Goal: Book appointment/travel/reservation

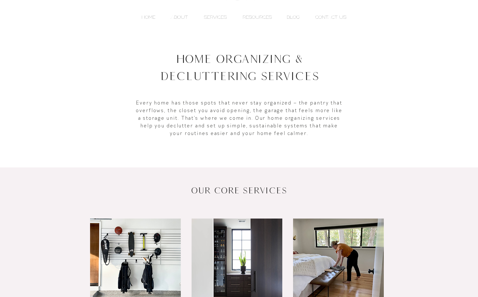
scroll to position [191, 0]
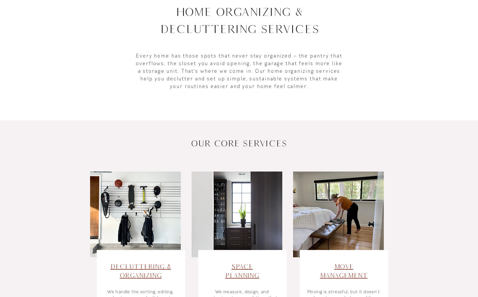
scroll to position [193, 0]
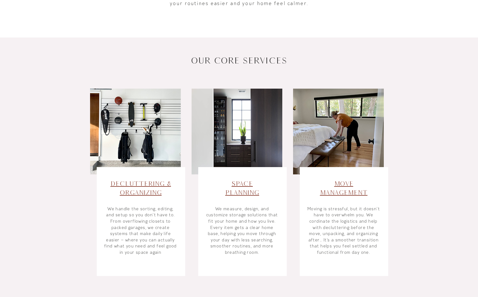
click at [335, 214] on p "Moving is stressful, but it doesn’t have to overwhelm you. We cordinate the log…" at bounding box center [343, 231] width 75 height 50
click at [329, 220] on p "Moving is stressful, but it doesn’t have to overwhelm you. We cordinate the log…" at bounding box center [343, 231] width 75 height 50
drag, startPoint x: 330, startPoint y: 221, endPoint x: 310, endPoint y: 221, distance: 19.7
click at [310, 221] on p "Moving is stressful, but it doesn’t have to overwhelm you. We cordinate the log…" at bounding box center [343, 231] width 75 height 50
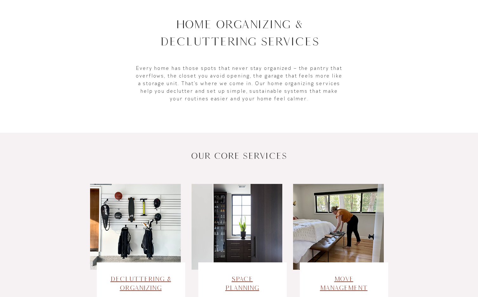
scroll to position [0, 0]
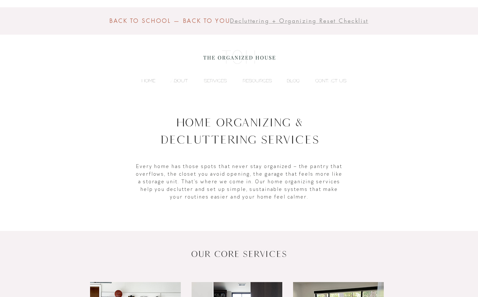
click at [154, 81] on p "HOME" at bounding box center [148, 81] width 20 height 10
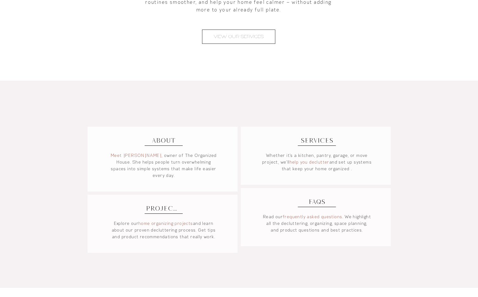
scroll to position [446, 0]
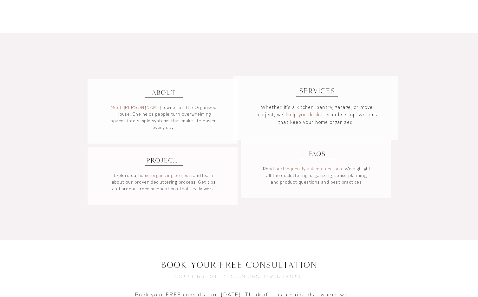
click at [311, 113] on link "help you declutter" at bounding box center [309, 114] width 44 height 6
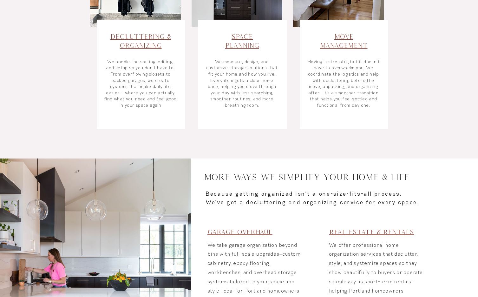
scroll to position [247, 0]
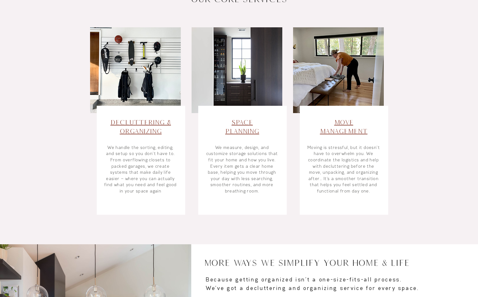
click at [133, 130] on link "Decluttering & Organizing" at bounding box center [140, 126] width 61 height 16
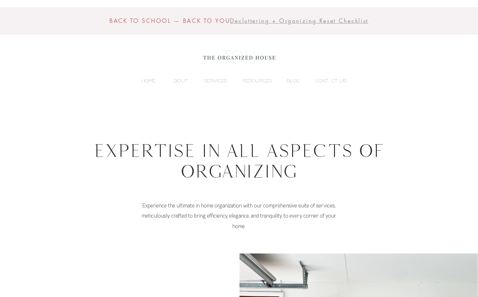
click at [146, 78] on p "HOME" at bounding box center [148, 81] width 20 height 10
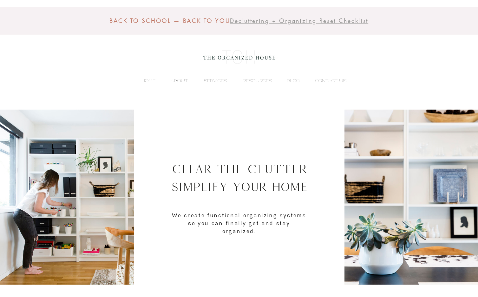
click at [179, 82] on p "ABOUT" at bounding box center [179, 81] width 23 height 10
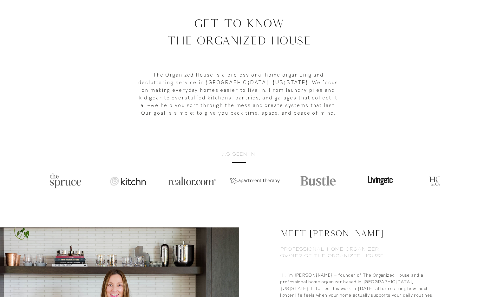
scroll to position [7, 0]
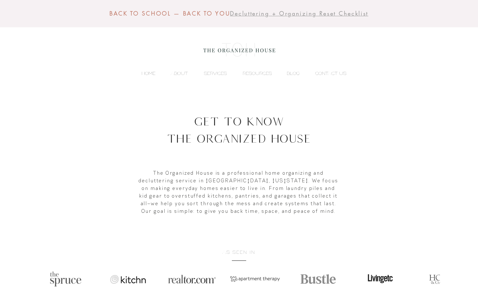
click at [147, 71] on p "HOME" at bounding box center [148, 74] width 20 height 10
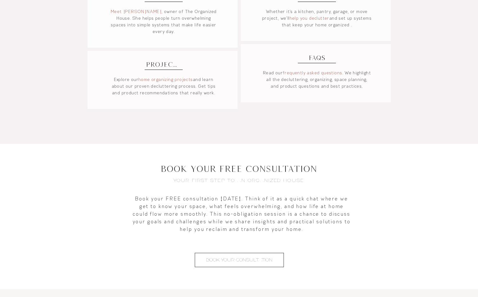
scroll to position [589, 0]
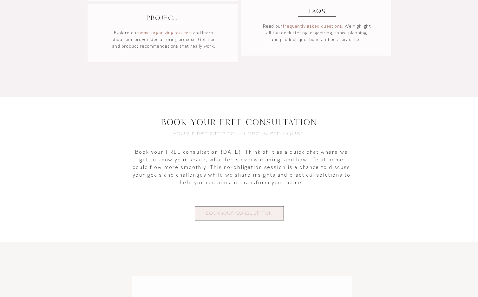
click at [249, 212] on span "BOOK YOUR CONSULTATION" at bounding box center [239, 213] width 66 height 7
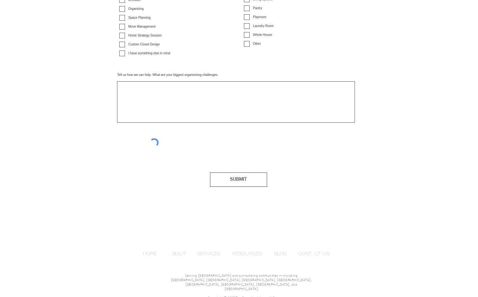
scroll to position [341, 0]
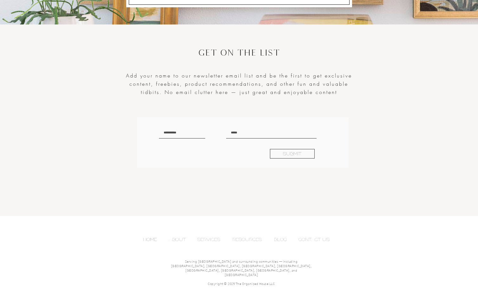
scroll to position [1210, 0]
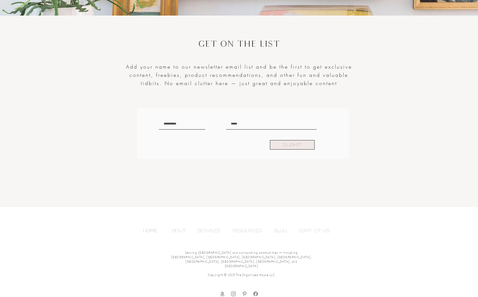
click at [281, 147] on button "SUBMIT" at bounding box center [292, 145] width 45 height 10
click at [182, 128] on input "main content" at bounding box center [182, 124] width 46 height 12
type input "********"
type input "*"
type input "**********"
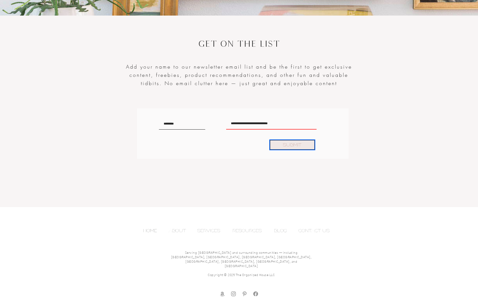
click at [275, 146] on button "SUBMIT" at bounding box center [292, 145] width 45 height 10
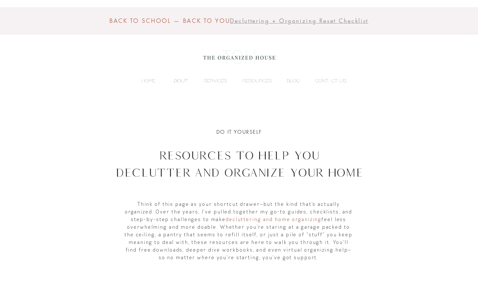
click at [179, 76] on p "ABOUT" at bounding box center [179, 81] width 23 height 10
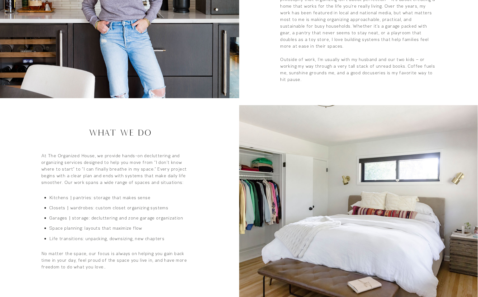
scroll to position [430, 0]
